Goal: Navigation & Orientation: Find specific page/section

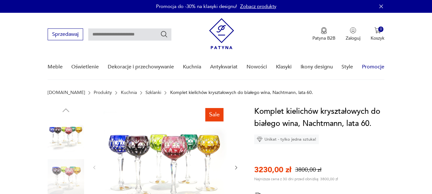
click at [374, 66] on link "Promocje" at bounding box center [373, 67] width 22 height 25
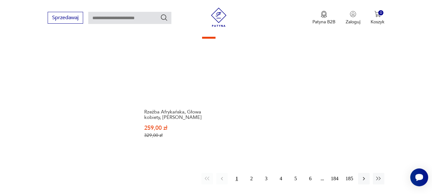
scroll to position [896, 0]
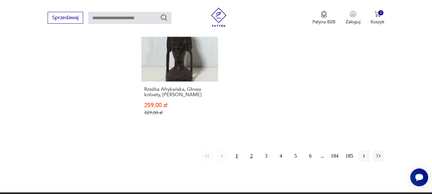
click at [251, 155] on button "2" at bounding box center [252, 156] width 12 height 12
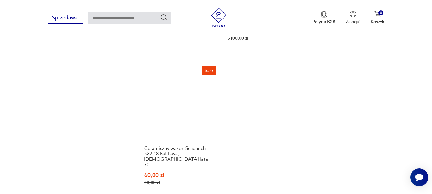
scroll to position [914, 0]
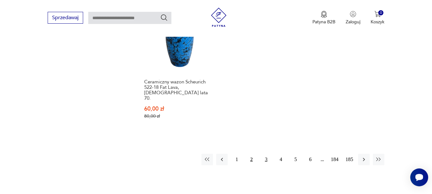
click at [267, 154] on button "3" at bounding box center [266, 160] width 12 height 12
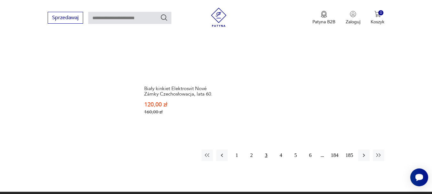
scroll to position [914, 0]
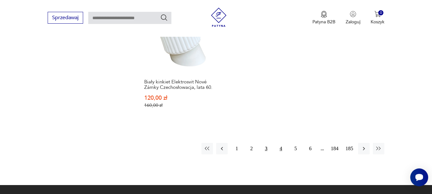
click at [280, 143] on button "4" at bounding box center [281, 149] width 12 height 12
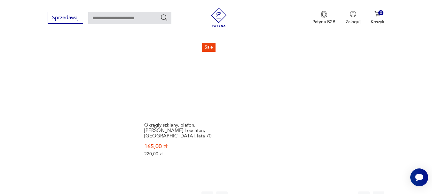
scroll to position [882, 0]
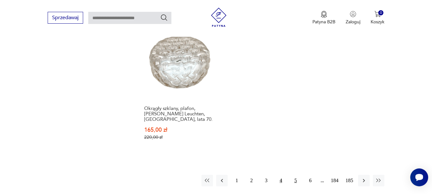
click at [294, 175] on button "5" at bounding box center [296, 181] width 12 height 12
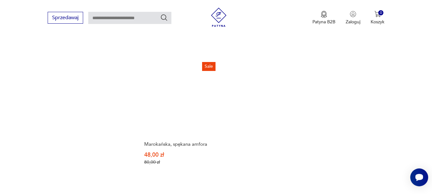
scroll to position [882, 0]
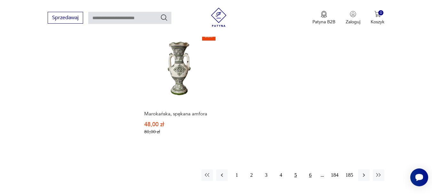
click at [312, 169] on button "6" at bounding box center [310, 175] width 12 height 12
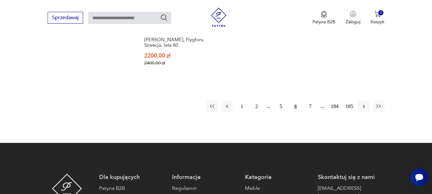
scroll to position [946, 0]
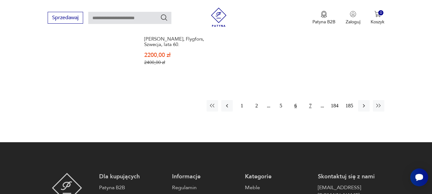
click at [310, 106] on button "7" at bounding box center [310, 106] width 12 height 12
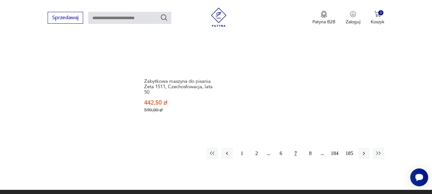
scroll to position [914, 0]
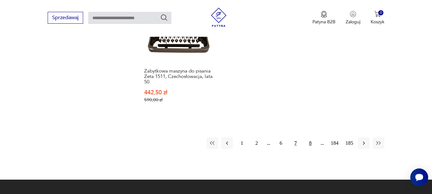
click at [311, 137] on button "8" at bounding box center [310, 143] width 12 height 12
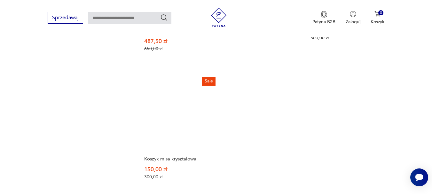
scroll to position [946, 0]
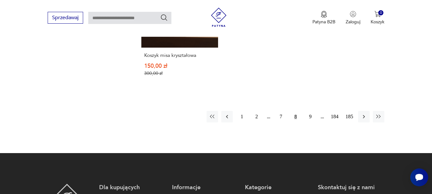
drag, startPoint x: 310, startPoint y: 96, endPoint x: 287, endPoint y: 118, distance: 32.1
click at [309, 111] on button "9" at bounding box center [310, 117] width 12 height 12
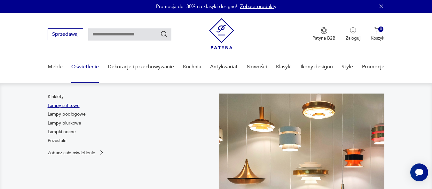
click at [77, 104] on link "Lampy sufitowe" at bounding box center [64, 106] width 32 height 6
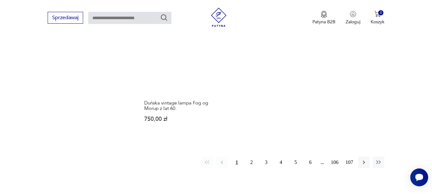
scroll to position [927, 0]
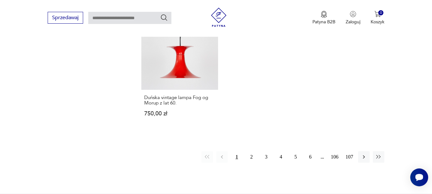
drag, startPoint x: 280, startPoint y: 150, endPoint x: 231, endPoint y: 150, distance: 49.6
click at [280, 151] on button "4" at bounding box center [281, 157] width 12 height 12
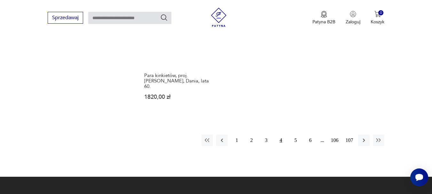
scroll to position [1001, 0]
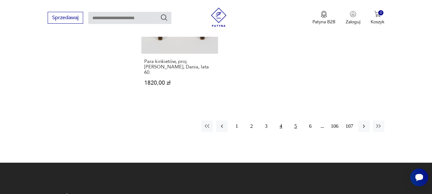
click at [297, 121] on button "5" at bounding box center [296, 127] width 12 height 12
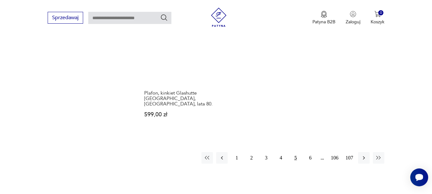
scroll to position [937, 0]
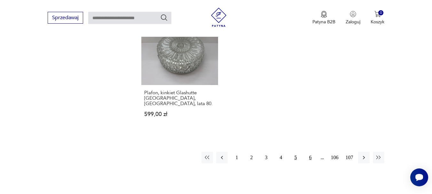
click at [311, 152] on button "6" at bounding box center [310, 158] width 12 height 12
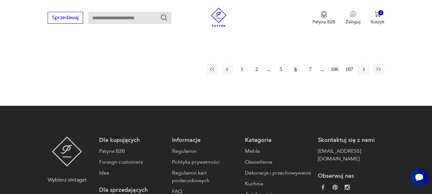
scroll to position [1033, 0]
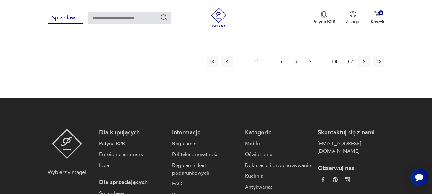
click at [311, 56] on button "7" at bounding box center [310, 62] width 12 height 12
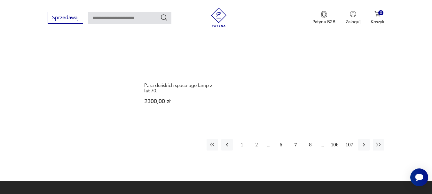
scroll to position [969, 0]
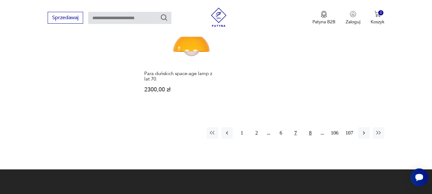
click at [310, 135] on button "8" at bounding box center [310, 133] width 12 height 12
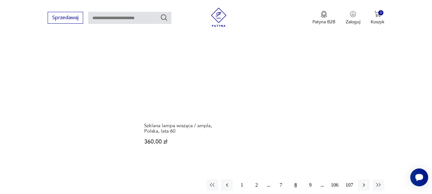
scroll to position [937, 0]
